Goal: Navigation & Orientation: Find specific page/section

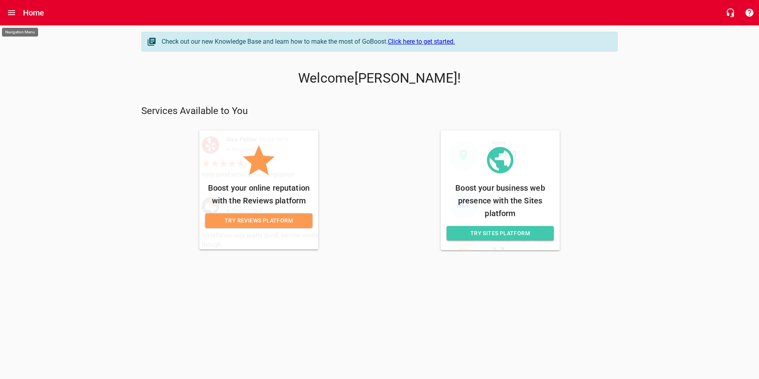
click at [17, 11] on button "Open drawer" at bounding box center [11, 12] width 19 height 19
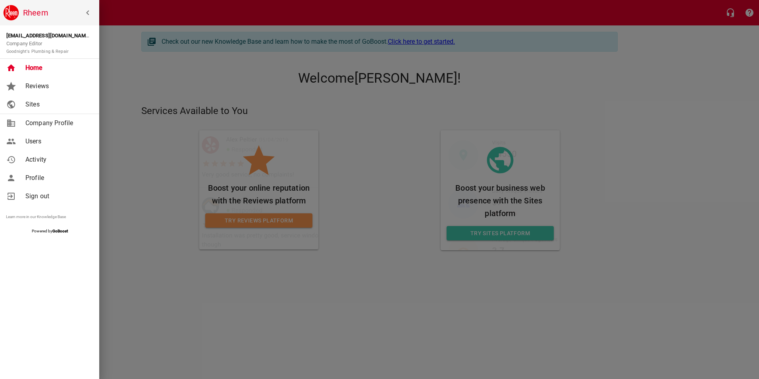
click at [37, 68] on span "Home" at bounding box center [57, 68] width 64 height 10
click at [29, 102] on span "Sites" at bounding box center [57, 105] width 64 height 10
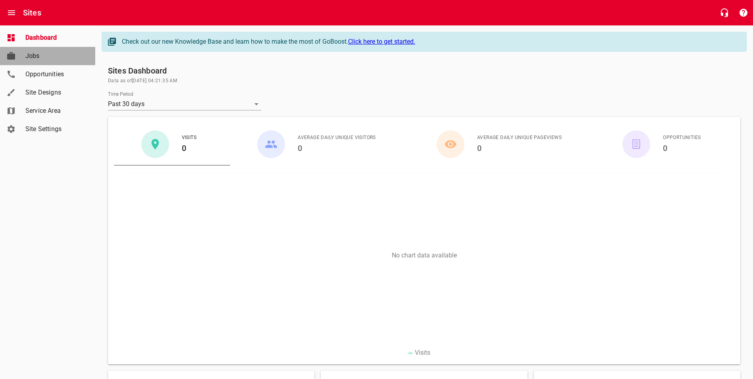
click at [41, 55] on span "Jobs" at bounding box center [55, 56] width 60 height 10
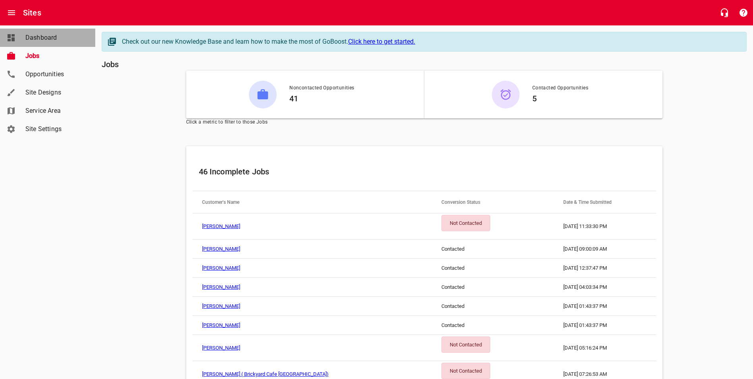
click at [33, 34] on span "Dashboard" at bounding box center [55, 38] width 60 height 10
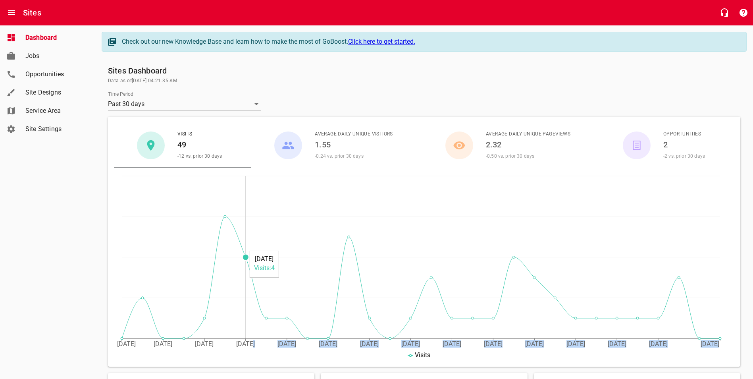
click at [249, 265] on icon "[DATE] [DATE] August [DATE] August [DATE] August [DATE] August [DATE] August [D…" at bounding box center [421, 267] width 614 height 199
click at [33, 39] on span "Dashboard" at bounding box center [55, 38] width 60 height 10
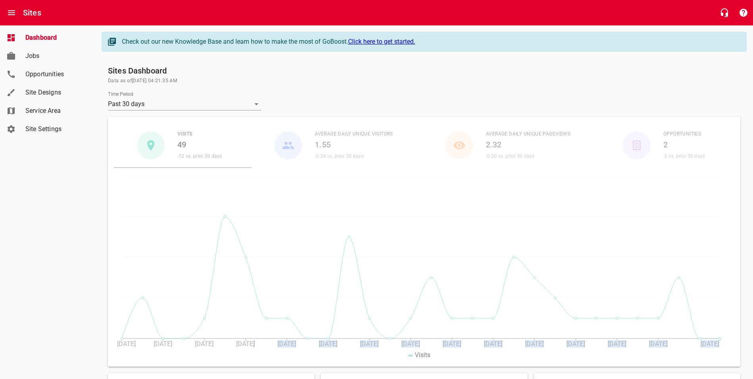
click at [30, 56] on span "Jobs" at bounding box center [55, 56] width 60 height 10
